Goal: Task Accomplishment & Management: Use online tool/utility

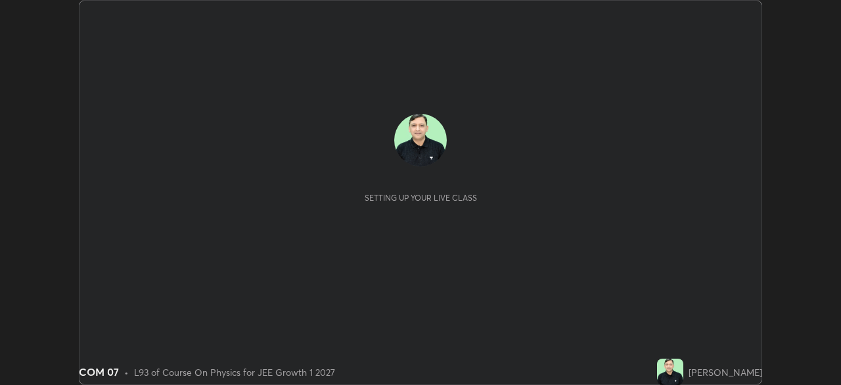
scroll to position [385, 841]
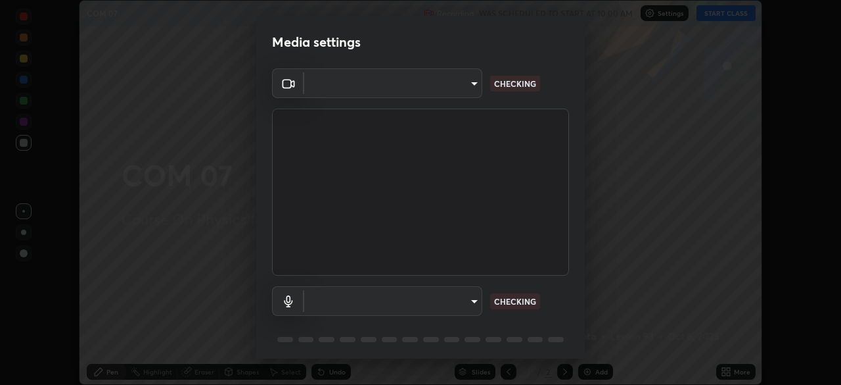
type input "913022e3bbb337ef4c56a3a1bc1945278763e83ed23a96943dce605de8dfc656"
click at [369, 297] on body "Erase all COM 07 Recording WAS SCHEDULED TO START AT 10:00 AM Settings START CL…" at bounding box center [420, 192] width 841 height 385
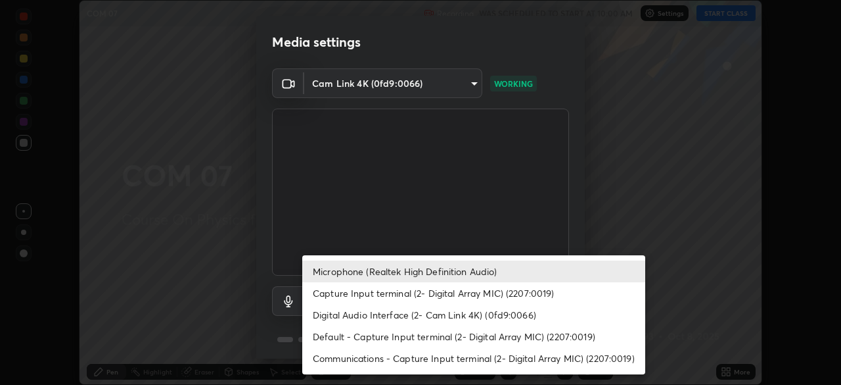
click at [339, 336] on li "Default - Capture Input terminal (2- Digital Array MIC) (2207:0019)" at bounding box center [473, 336] width 343 height 22
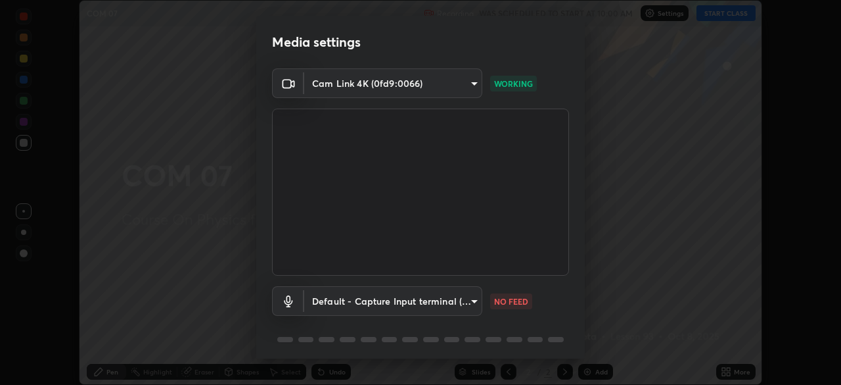
click at [358, 298] on body "Erase all COM 07 Recording WAS SCHEDULED TO START AT 10:00 AM Settings START CL…" at bounding box center [420, 192] width 841 height 385
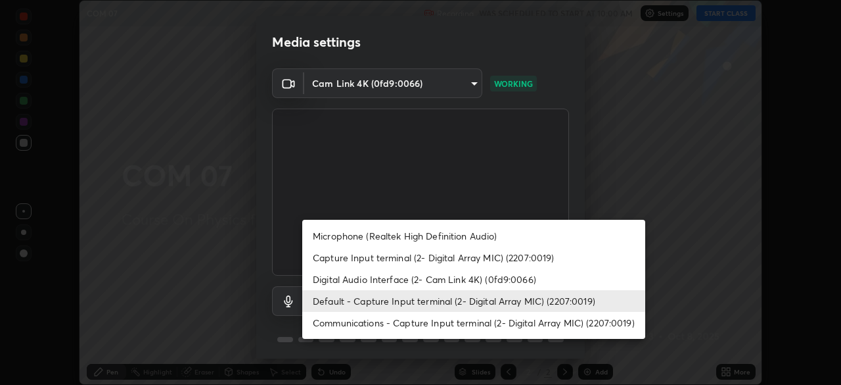
click at [335, 235] on li "Microphone (Realtek High Definition Audio)" at bounding box center [473, 236] width 343 height 22
type input "bef04e412724abd94ab17f51c46c94050894f67992973f842b18f11041e0dab1"
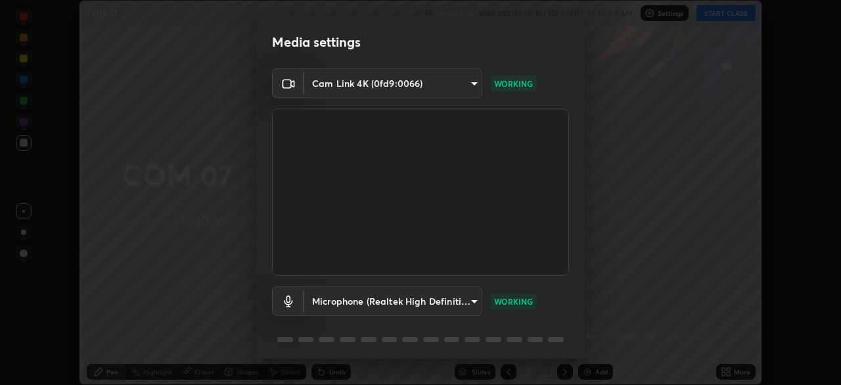
scroll to position [47, 0]
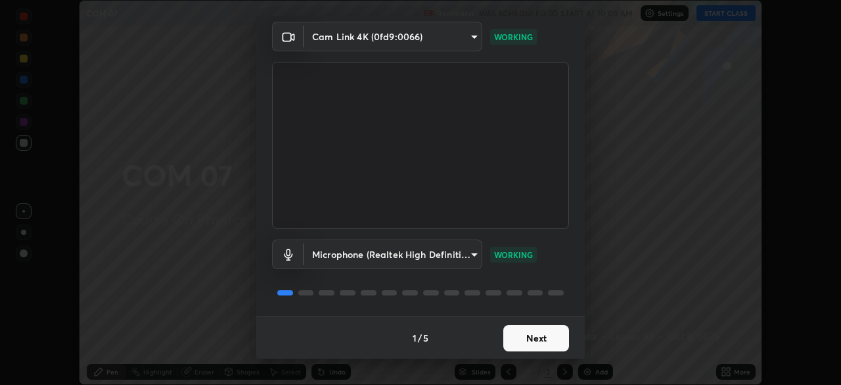
click at [540, 344] on button "Next" at bounding box center [537, 338] width 66 height 26
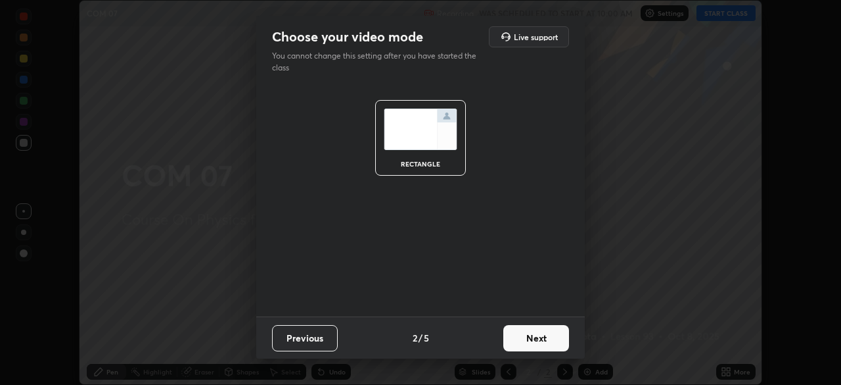
click at [545, 341] on button "Next" at bounding box center [537, 338] width 66 height 26
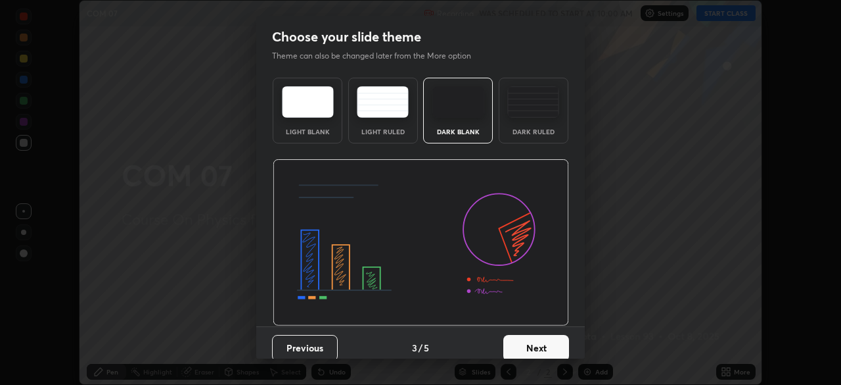
click at [554, 344] on button "Next" at bounding box center [537, 348] width 66 height 26
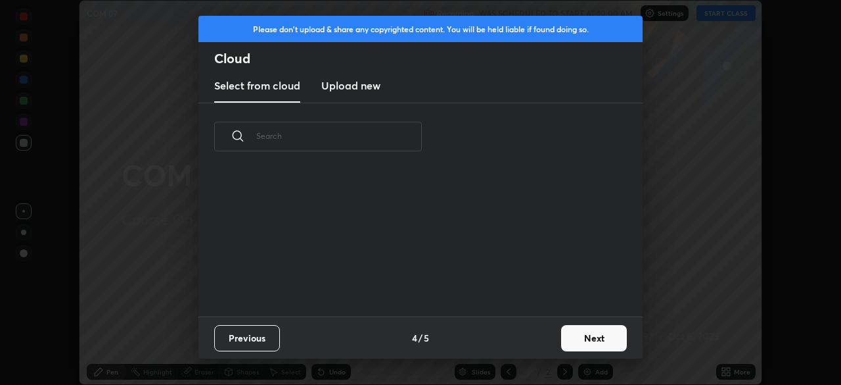
click at [589, 342] on button "Next" at bounding box center [594, 338] width 66 height 26
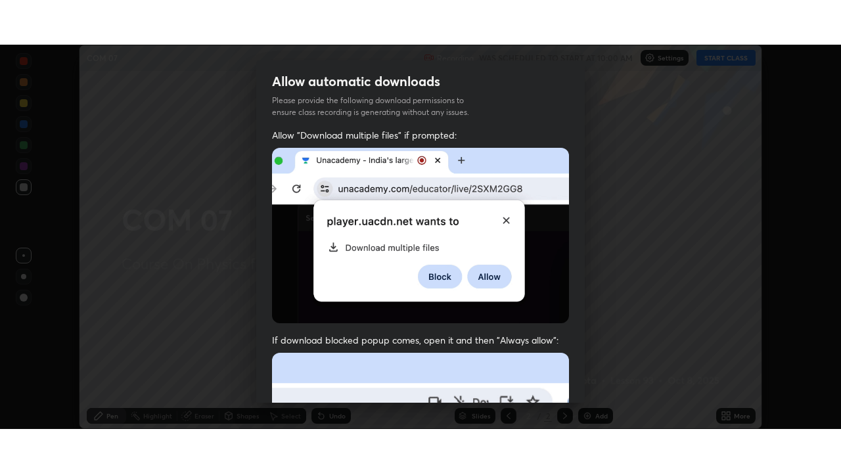
scroll to position [315, 0]
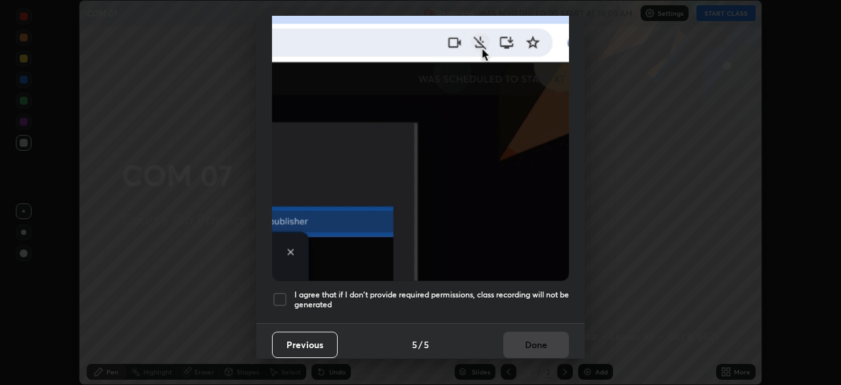
click at [275, 294] on div at bounding box center [280, 299] width 16 height 16
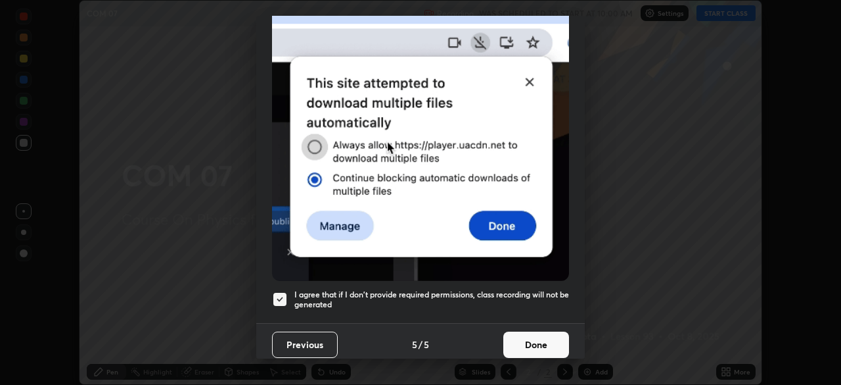
click at [524, 343] on button "Done" at bounding box center [537, 344] width 66 height 26
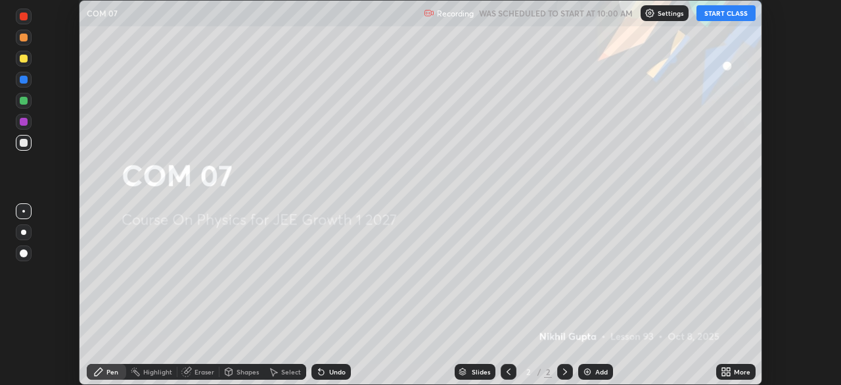
click at [722, 12] on button "START CLASS" at bounding box center [726, 13] width 59 height 16
click at [600, 373] on div "Add" at bounding box center [602, 371] width 12 height 7
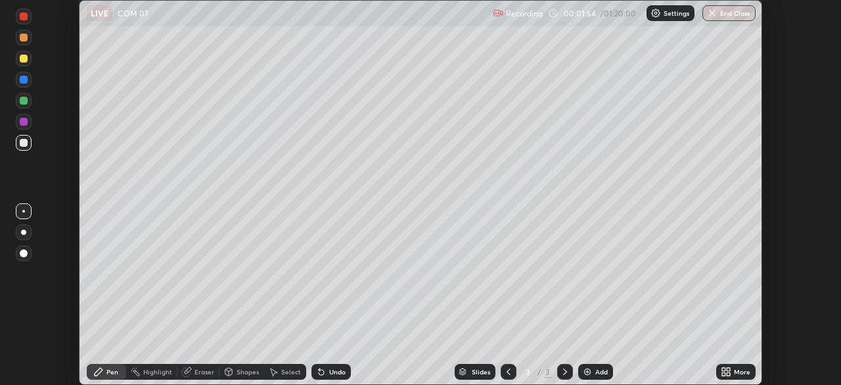
click at [728, 372] on icon at bounding box center [728, 373] width 3 height 3
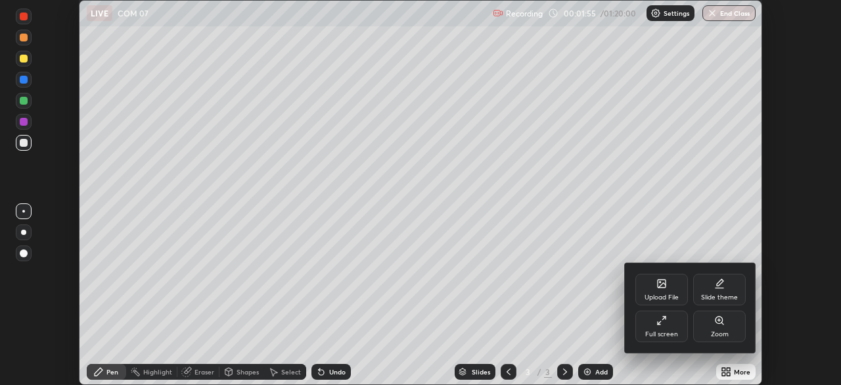
click at [671, 331] on div "Full screen" at bounding box center [662, 334] width 33 height 7
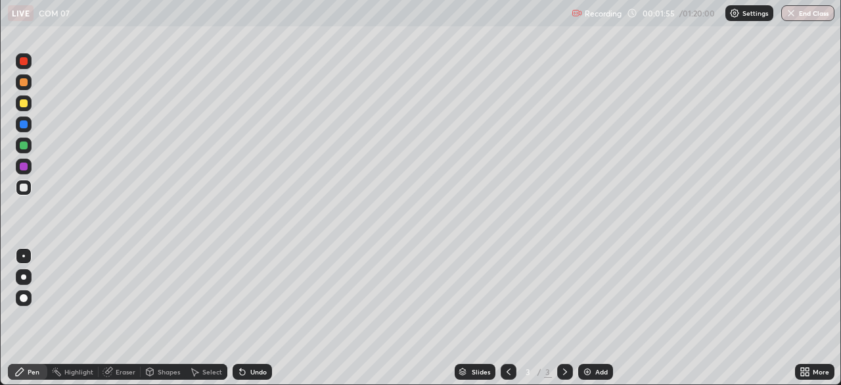
scroll to position [473, 841]
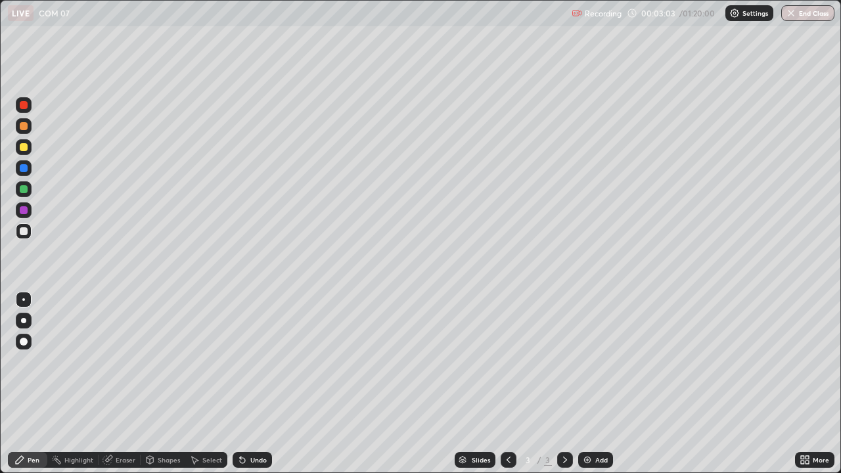
click at [24, 147] on div at bounding box center [24, 147] width 8 height 8
click at [210, 384] on div "Select" at bounding box center [212, 460] width 20 height 7
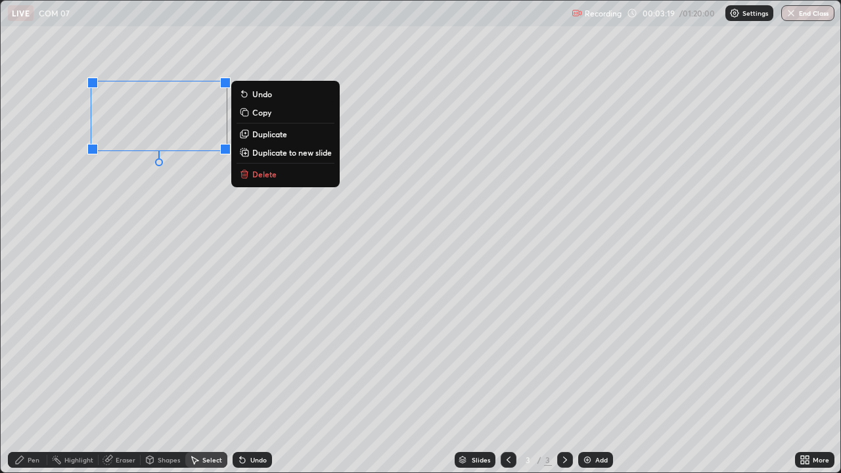
click at [273, 133] on p "Duplicate" at bounding box center [269, 134] width 35 height 11
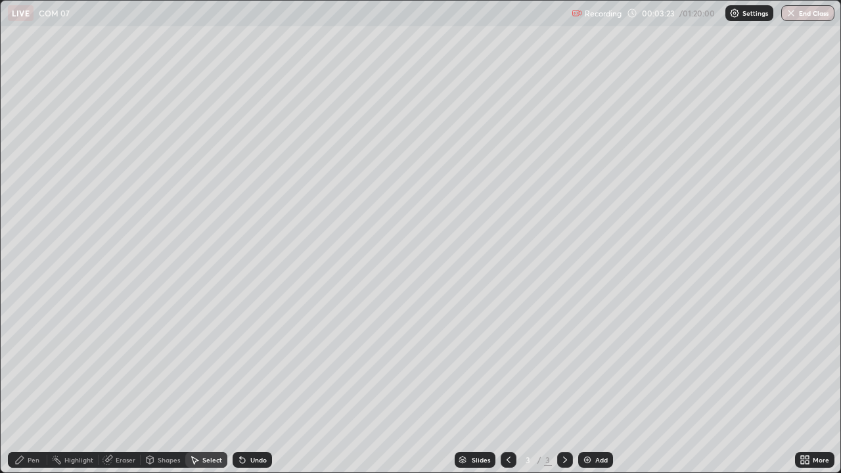
click at [32, 384] on div "Pen" at bounding box center [34, 460] width 12 height 7
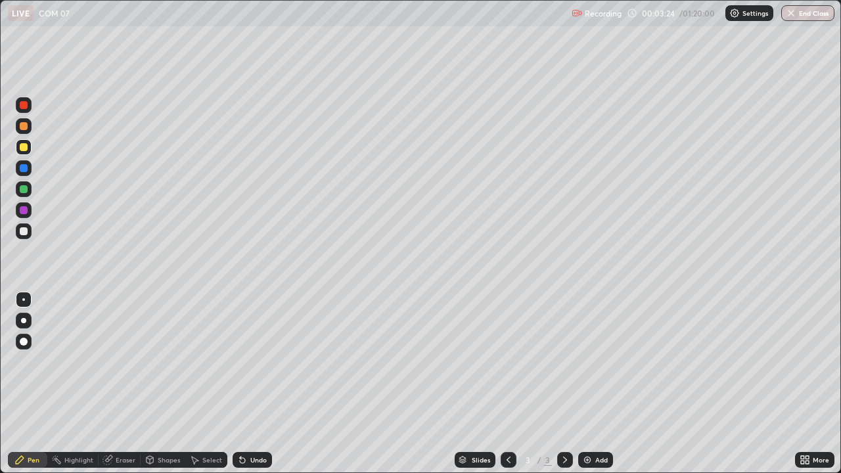
click at [31, 233] on div at bounding box center [24, 232] width 16 height 16
click at [119, 384] on div "Eraser" at bounding box center [126, 460] width 20 height 7
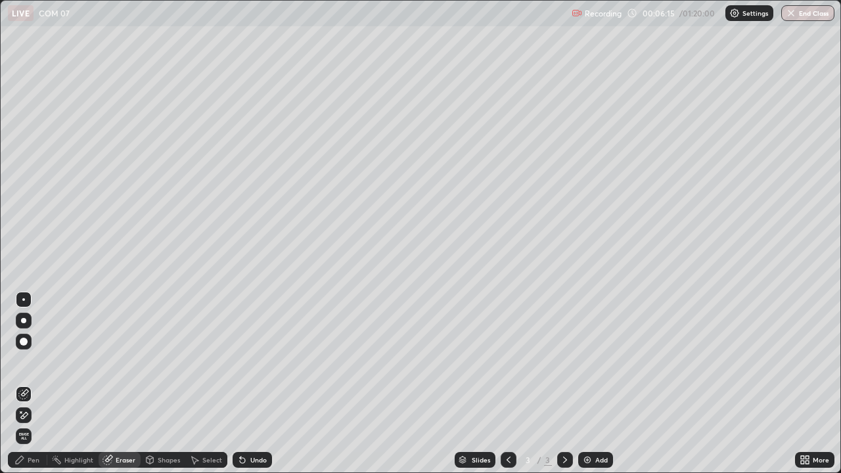
click at [27, 384] on div "Pen" at bounding box center [27, 460] width 39 height 16
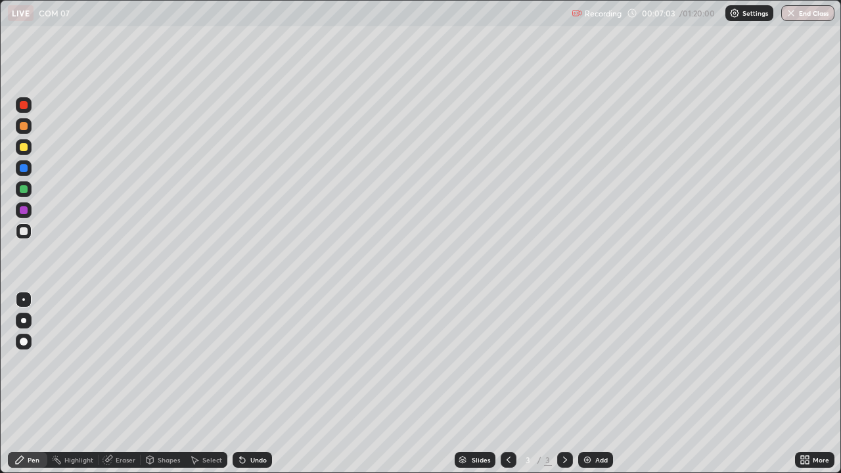
click at [135, 384] on div "Eraser" at bounding box center [120, 460] width 42 height 16
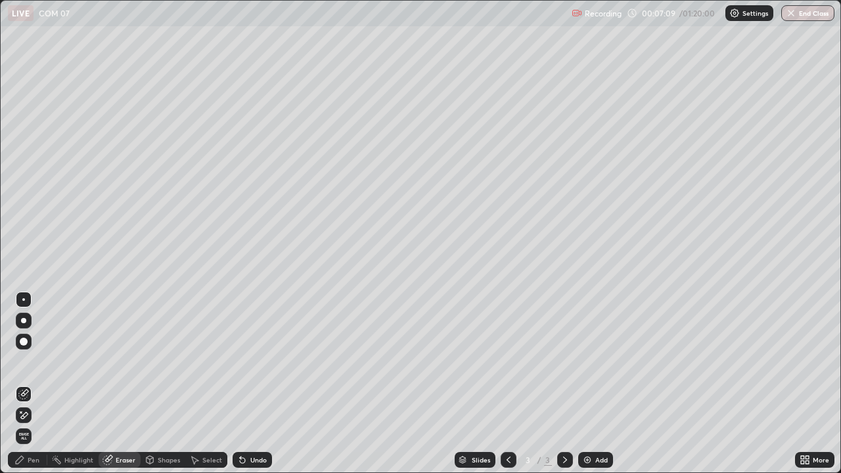
click at [41, 384] on div "Pen" at bounding box center [27, 460] width 39 height 16
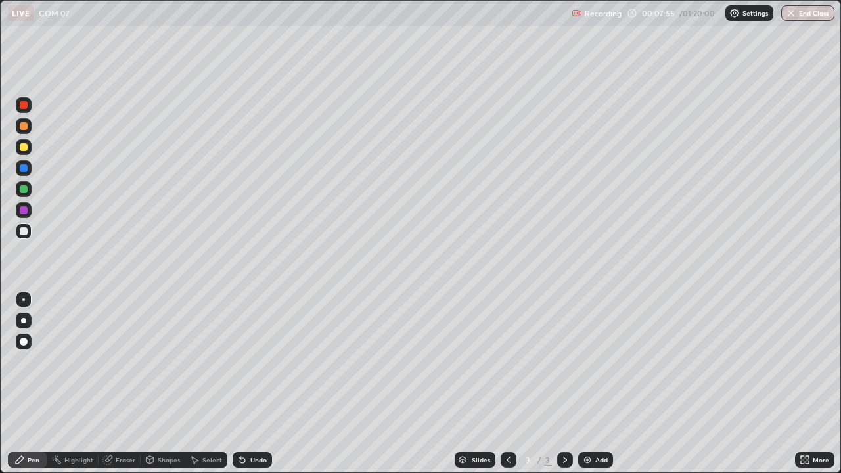
click at [126, 384] on div "Eraser" at bounding box center [126, 460] width 20 height 7
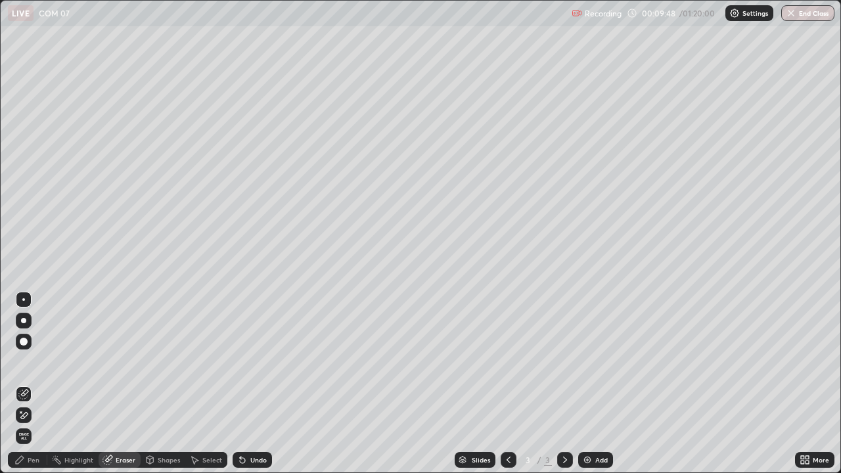
click at [585, 384] on img at bounding box center [587, 460] width 11 height 11
click at [34, 384] on div "Pen" at bounding box center [34, 460] width 12 height 7
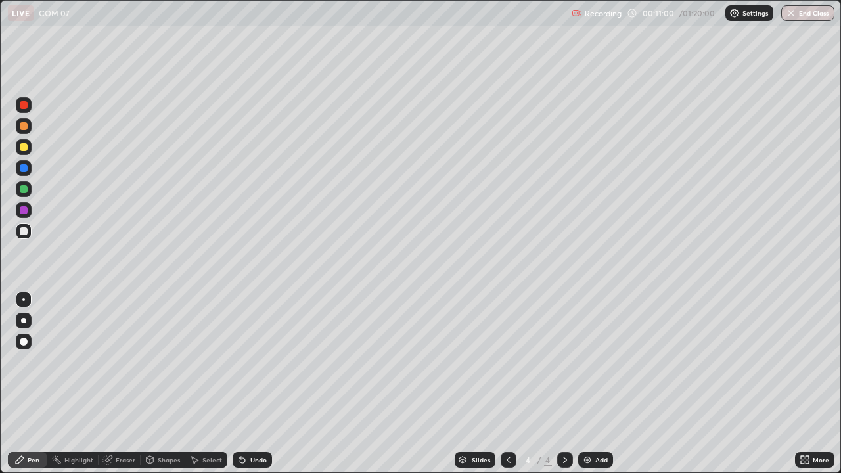
click at [24, 148] on div at bounding box center [24, 147] width 8 height 8
click at [30, 232] on div at bounding box center [24, 232] width 16 height 16
click at [24, 148] on div at bounding box center [24, 147] width 8 height 8
click at [24, 232] on div at bounding box center [24, 231] width 8 height 8
click at [601, 384] on div "Add" at bounding box center [602, 460] width 12 height 7
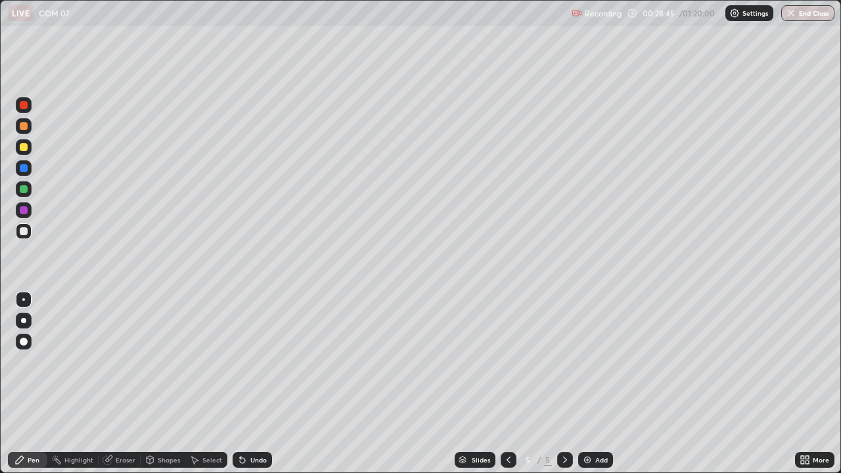
click at [26, 147] on div at bounding box center [24, 147] width 8 height 8
click at [28, 233] on div at bounding box center [24, 232] width 16 height 16
click at [250, 384] on div "Undo" at bounding box center [258, 460] width 16 height 7
click at [600, 384] on div "Add" at bounding box center [602, 460] width 12 height 7
click at [23, 153] on div at bounding box center [24, 147] width 16 height 16
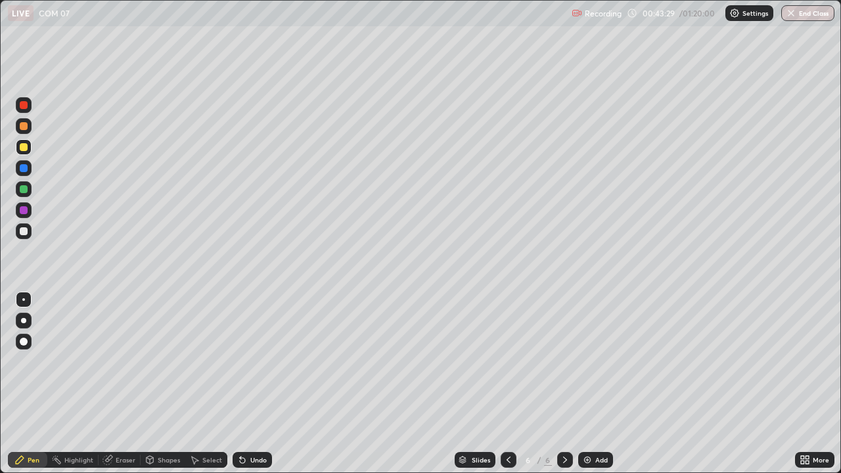
click at [31, 233] on div at bounding box center [24, 232] width 16 height 16
click at [598, 384] on div "Add" at bounding box center [602, 460] width 12 height 7
click at [502, 384] on div at bounding box center [509, 460] width 16 height 16
click at [506, 384] on icon at bounding box center [509, 460] width 11 height 11
click at [564, 384] on icon at bounding box center [565, 460] width 11 height 11
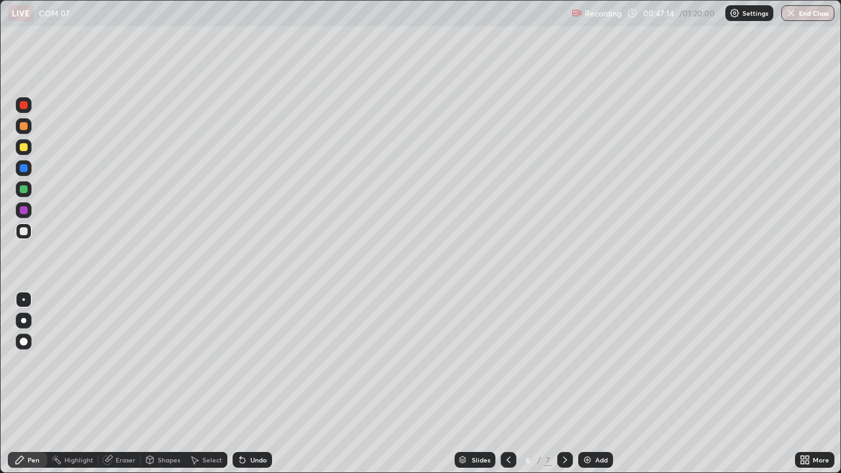
click at [596, 384] on div "Add" at bounding box center [602, 460] width 12 height 7
click at [563, 384] on icon at bounding box center [565, 460] width 4 height 7
click at [508, 384] on icon at bounding box center [509, 460] width 4 height 7
click at [819, 384] on div "More" at bounding box center [821, 460] width 16 height 7
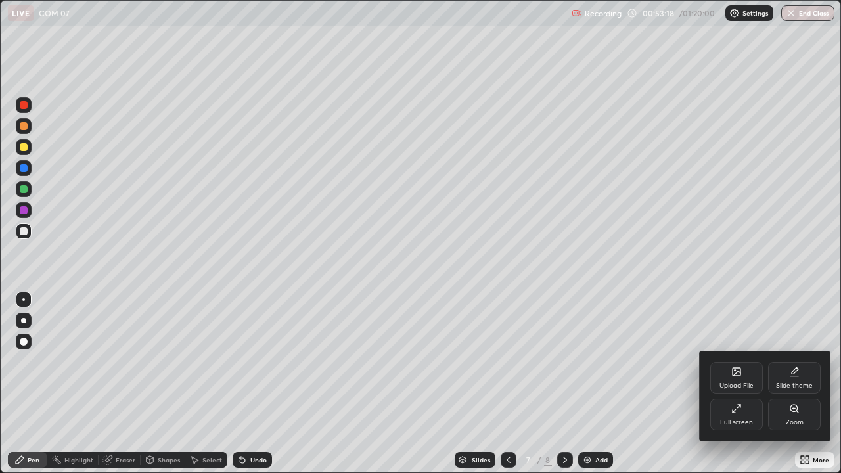
click at [738, 384] on icon at bounding box center [737, 409] width 11 height 11
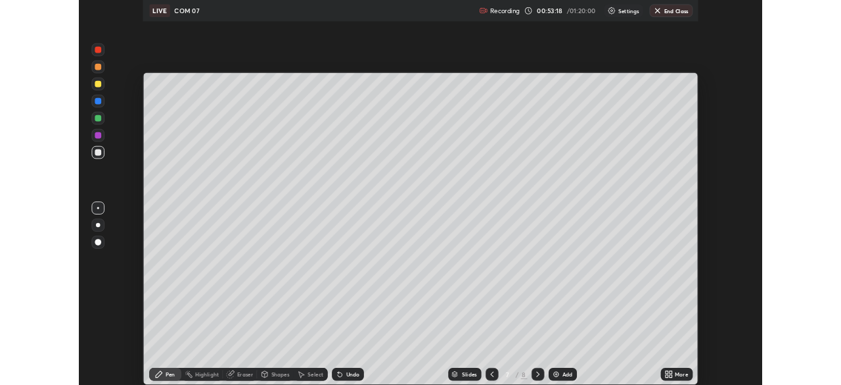
scroll to position [65352, 64895]
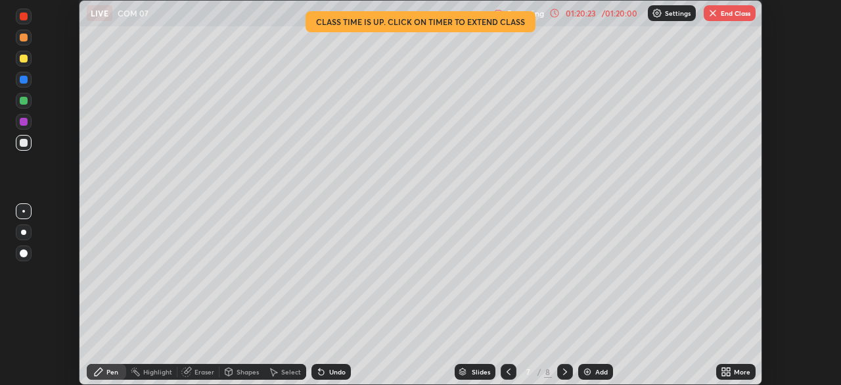
click at [728, 15] on button "End Class" at bounding box center [730, 13] width 52 height 16
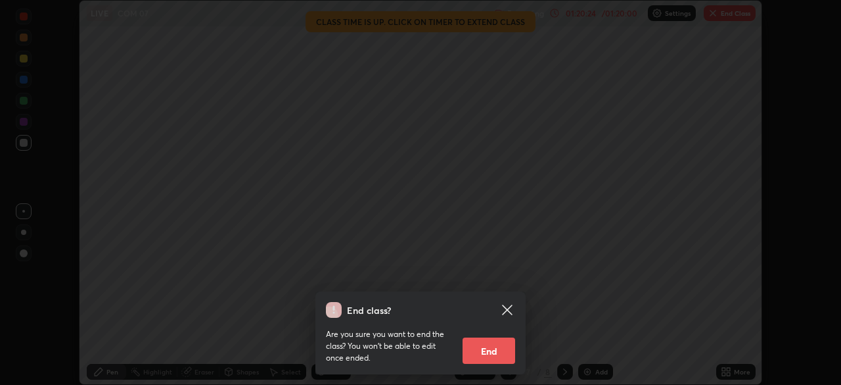
click at [496, 350] on button "End" at bounding box center [489, 350] width 53 height 26
